Goal: Entertainment & Leisure: Consume media (video, audio)

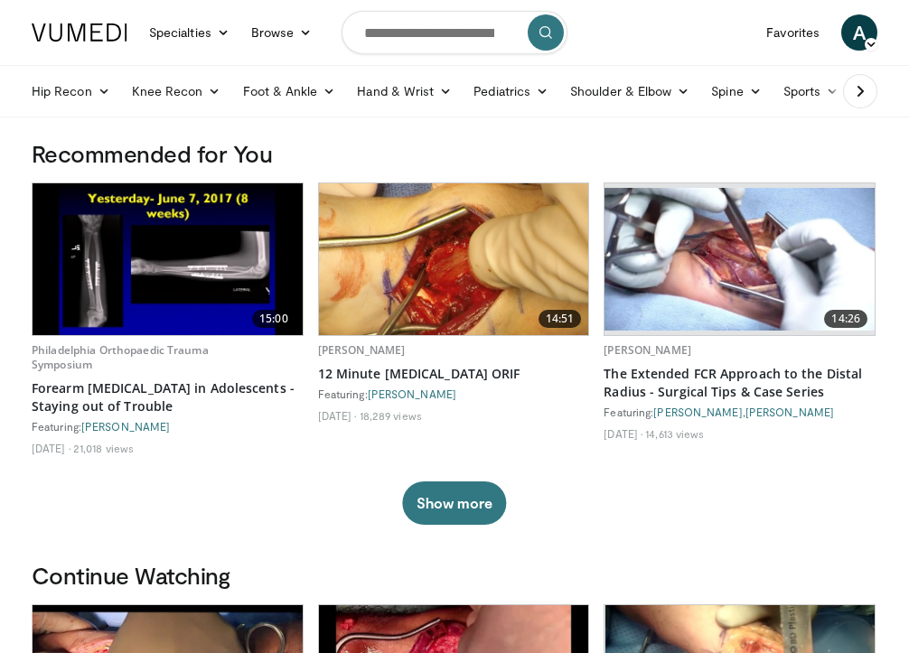
click at [434, 40] on input "Search topics, interventions" at bounding box center [455, 32] width 226 height 43
type input "**********"
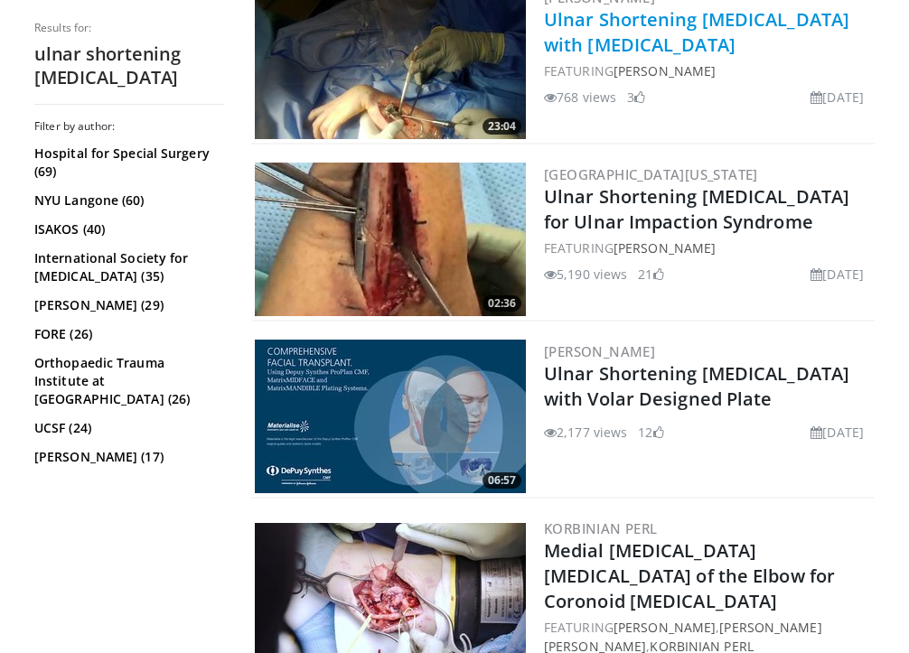
scroll to position [940, 0]
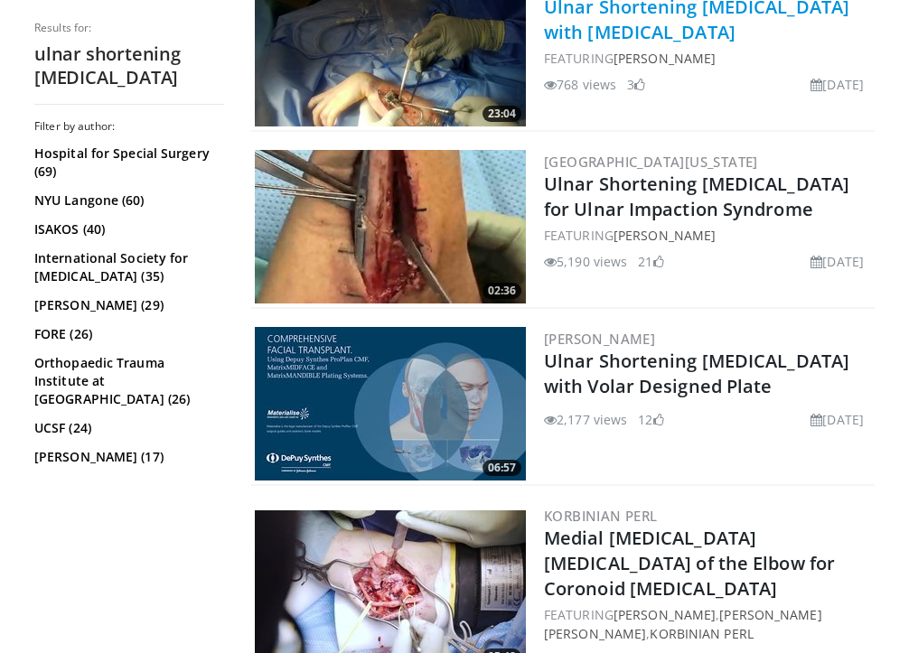
click at [623, 21] on link "Ulnar Shortening [MEDICAL_DATA] with [MEDICAL_DATA]" at bounding box center [696, 20] width 305 height 50
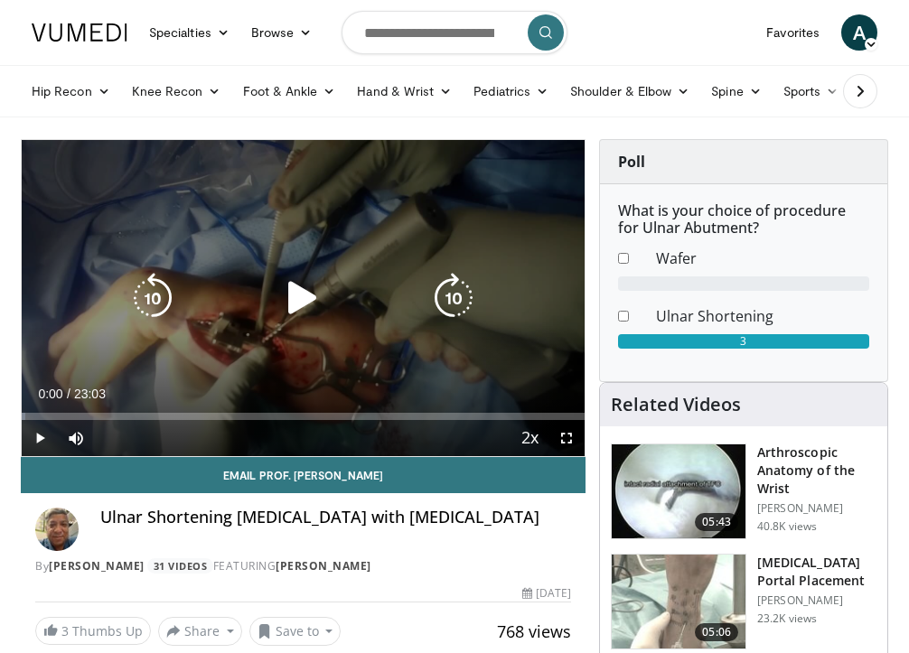
click at [307, 289] on icon "Video Player" at bounding box center [302, 298] width 51 height 51
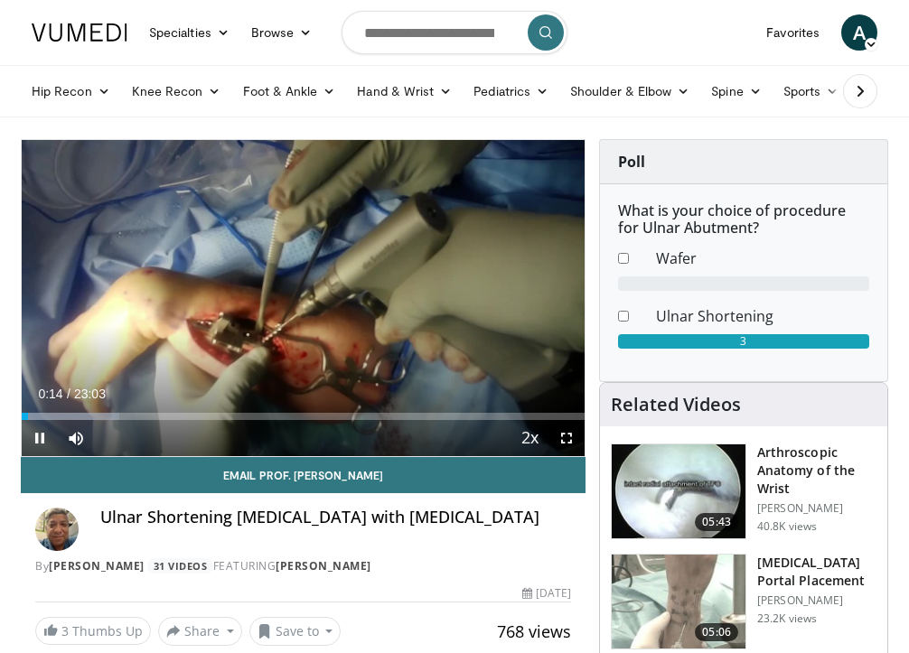
click at [571, 445] on span "Video Player" at bounding box center [567, 438] width 36 height 36
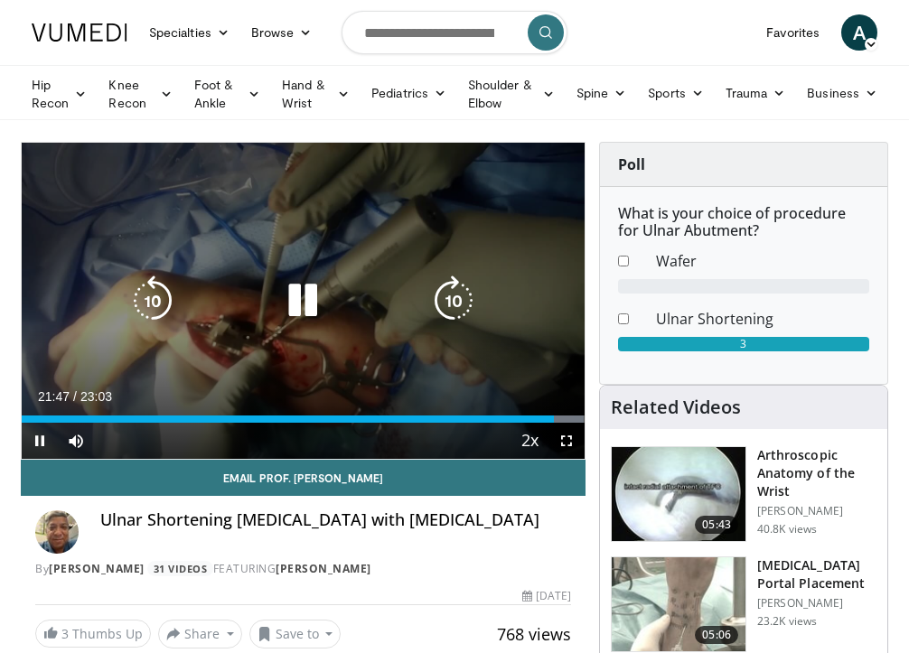
click at [480, 250] on div "10 seconds Tap to unmute" at bounding box center [303, 301] width 563 height 316
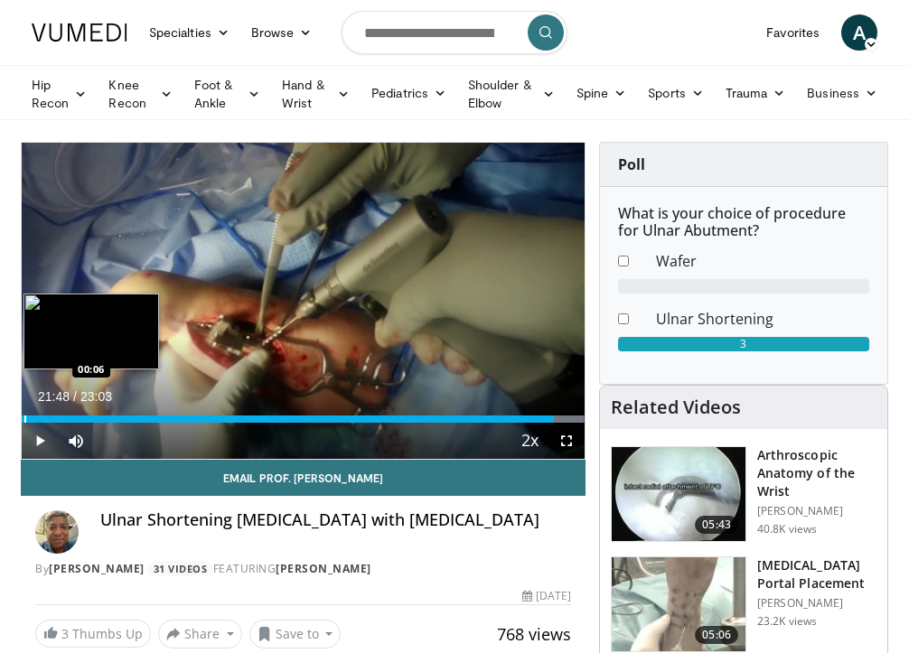
click at [24, 419] on div "Progress Bar" at bounding box center [25, 419] width 2 height 7
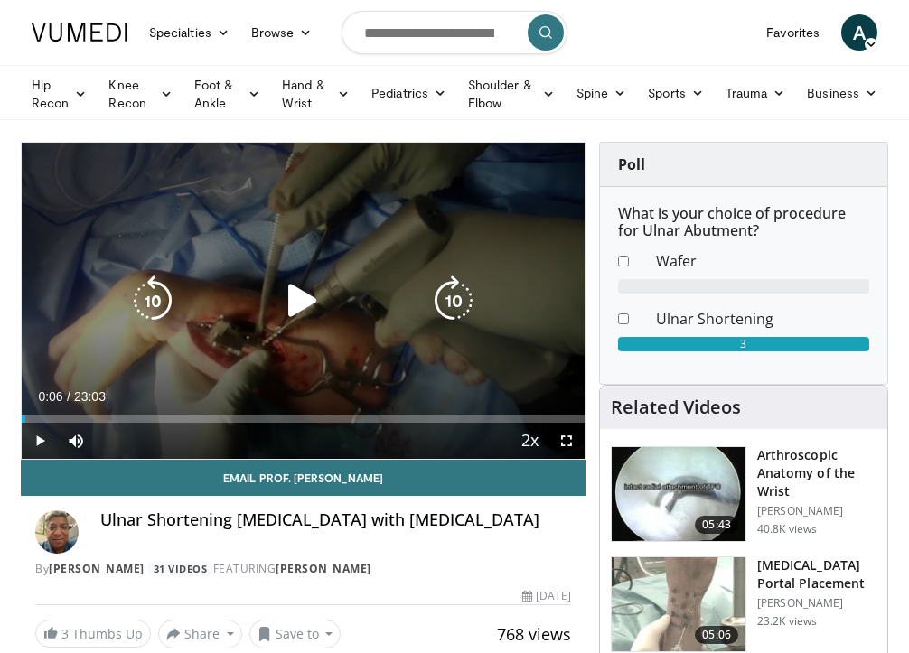
click at [381, 293] on div "Video Player" at bounding box center [304, 301] width 338 height 36
click at [308, 295] on icon "Video Player" at bounding box center [302, 301] width 51 height 51
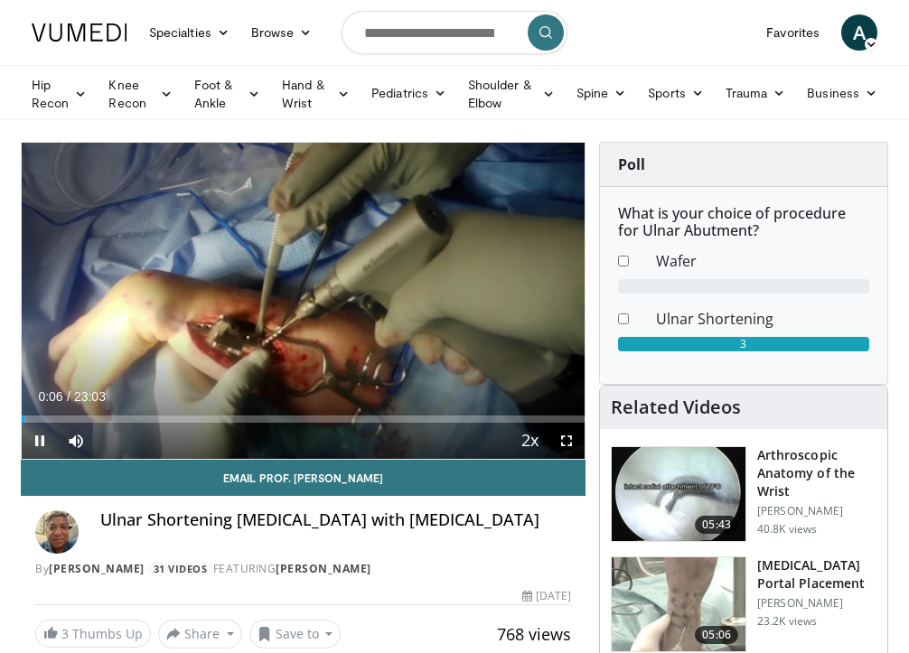
click at [567, 444] on span "Video Player" at bounding box center [567, 441] width 36 height 36
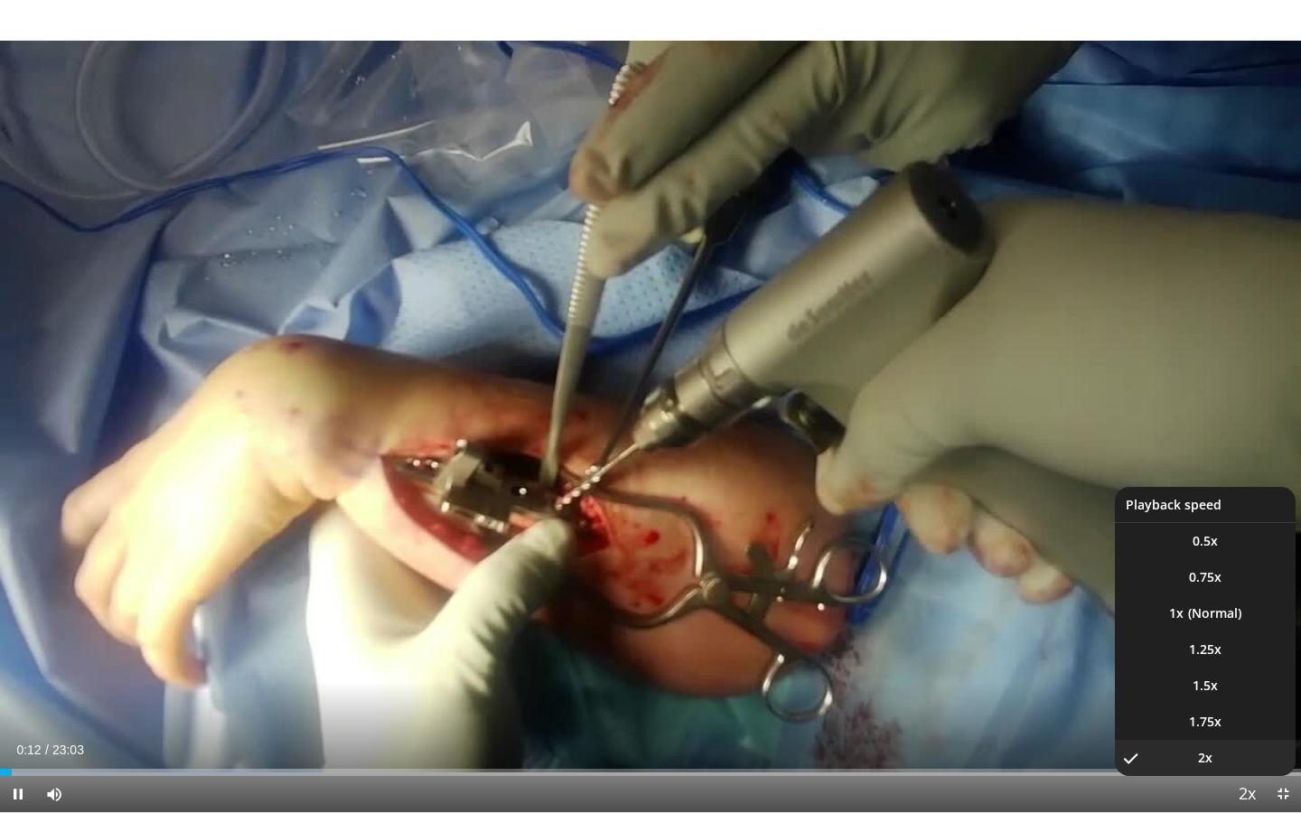
click at [908, 653] on span "Video Player" at bounding box center [1247, 795] width 25 height 36
click at [908, 653] on li "1.25x" at bounding box center [1205, 650] width 181 height 36
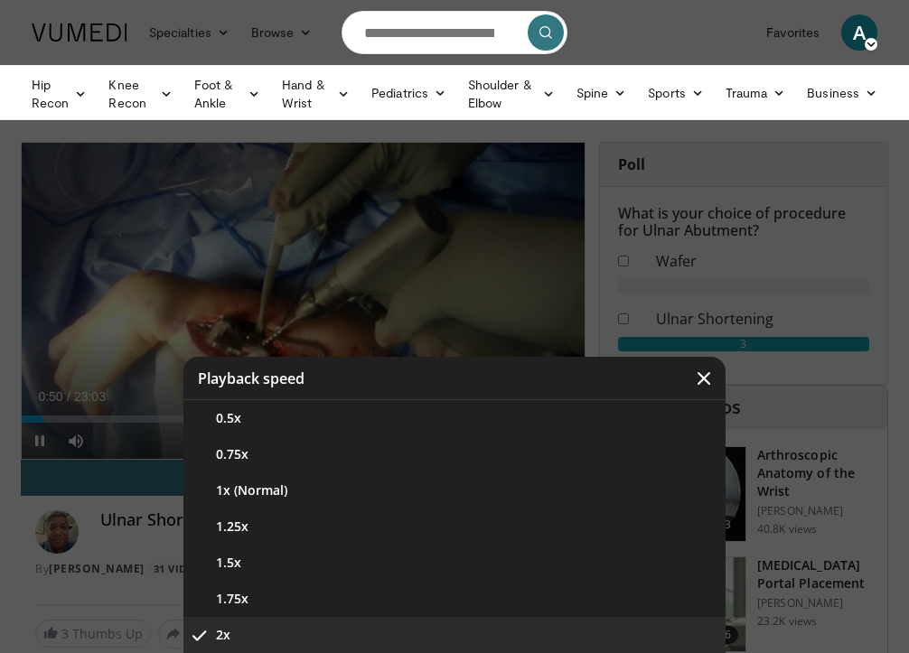
click at [710, 376] on icon "Video Player" at bounding box center [704, 379] width 18 height 18
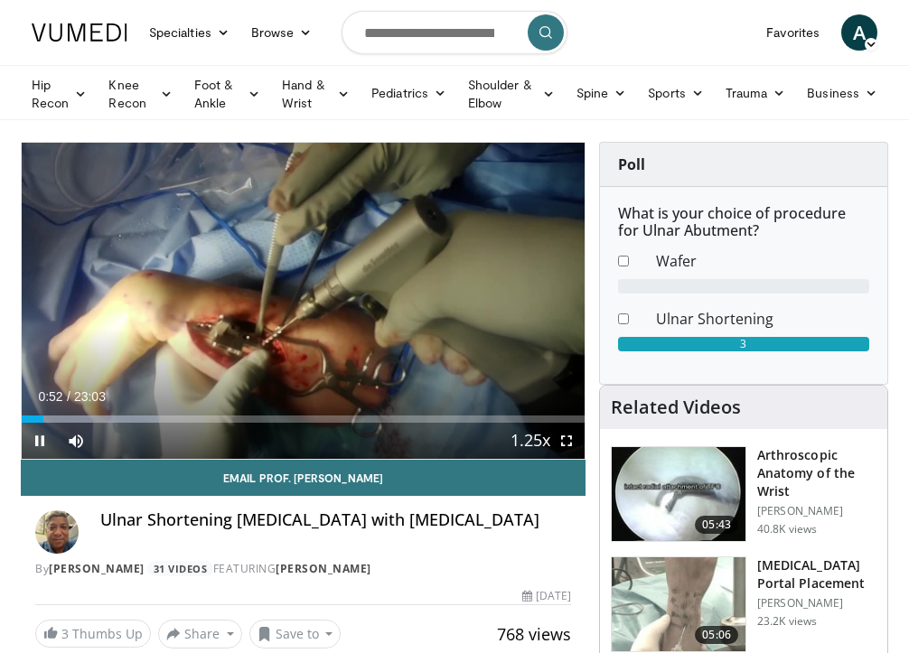
click at [568, 448] on span "Video Player" at bounding box center [567, 441] width 36 height 36
